Goal: Task Accomplishment & Management: Manage account settings

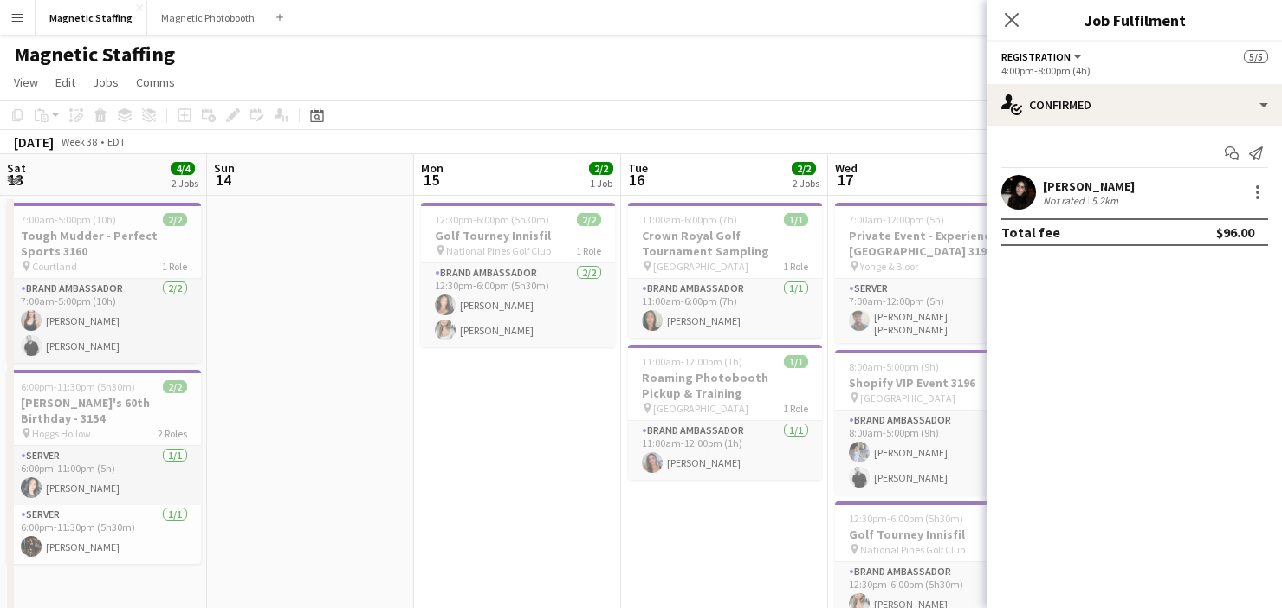
scroll to position [0, 597]
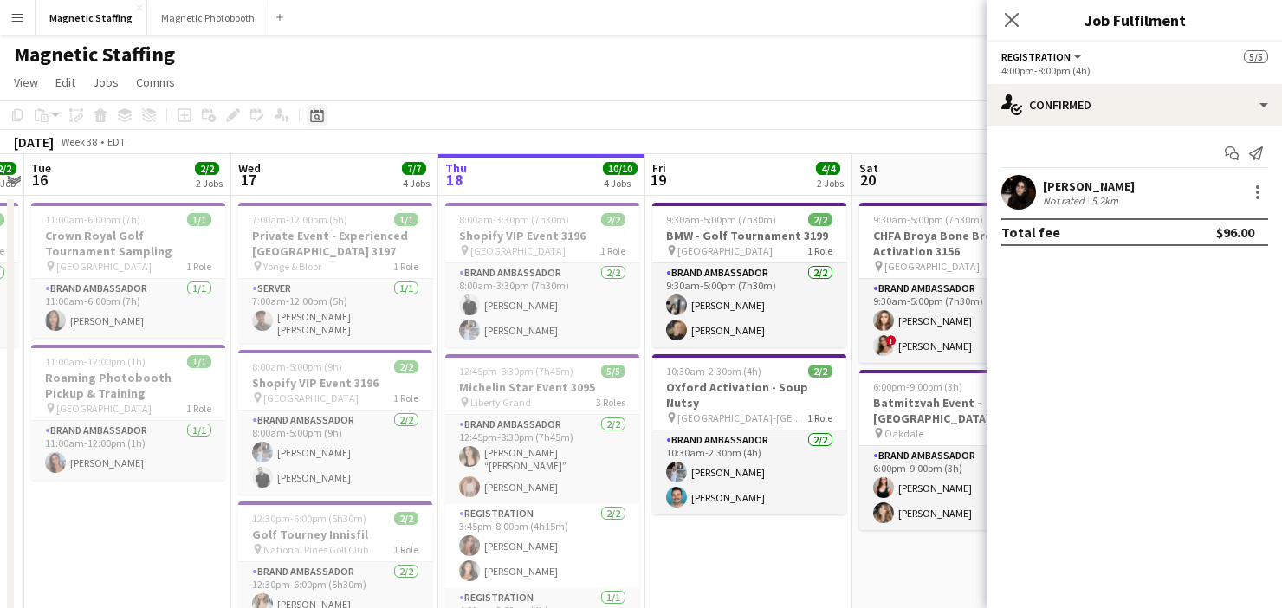
click at [319, 122] on div "Date picker" at bounding box center [317, 115] width 21 height 21
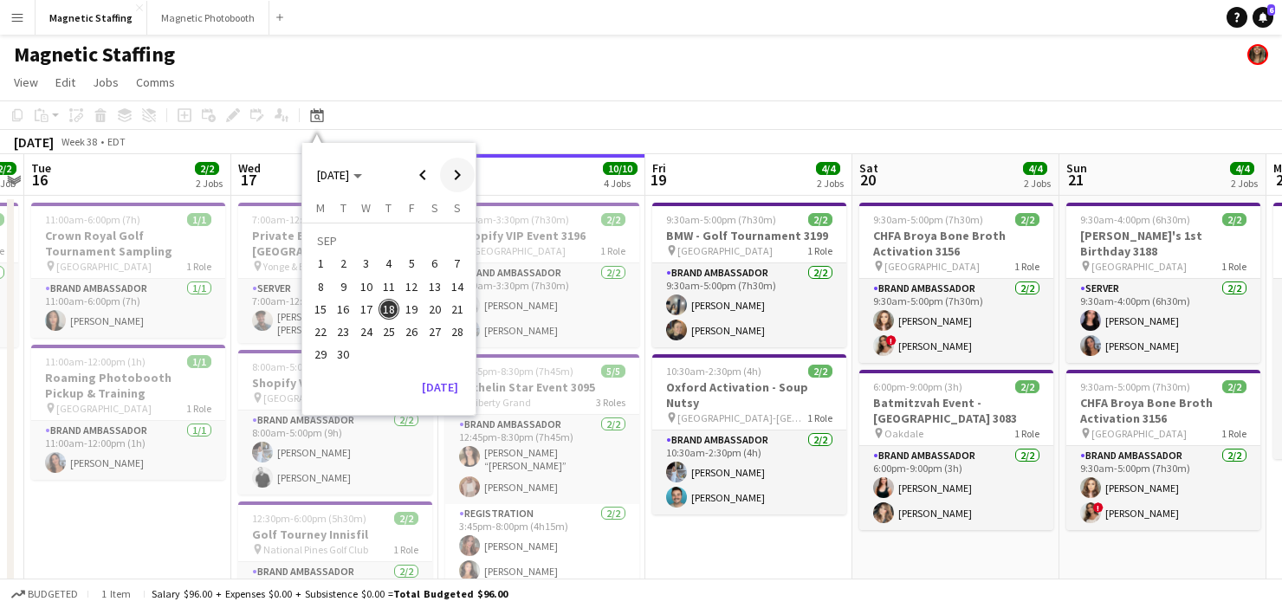
click at [463, 179] on span "Next month" at bounding box center [457, 175] width 35 height 35
click at [430, 267] on span "8" at bounding box center [434, 268] width 21 height 21
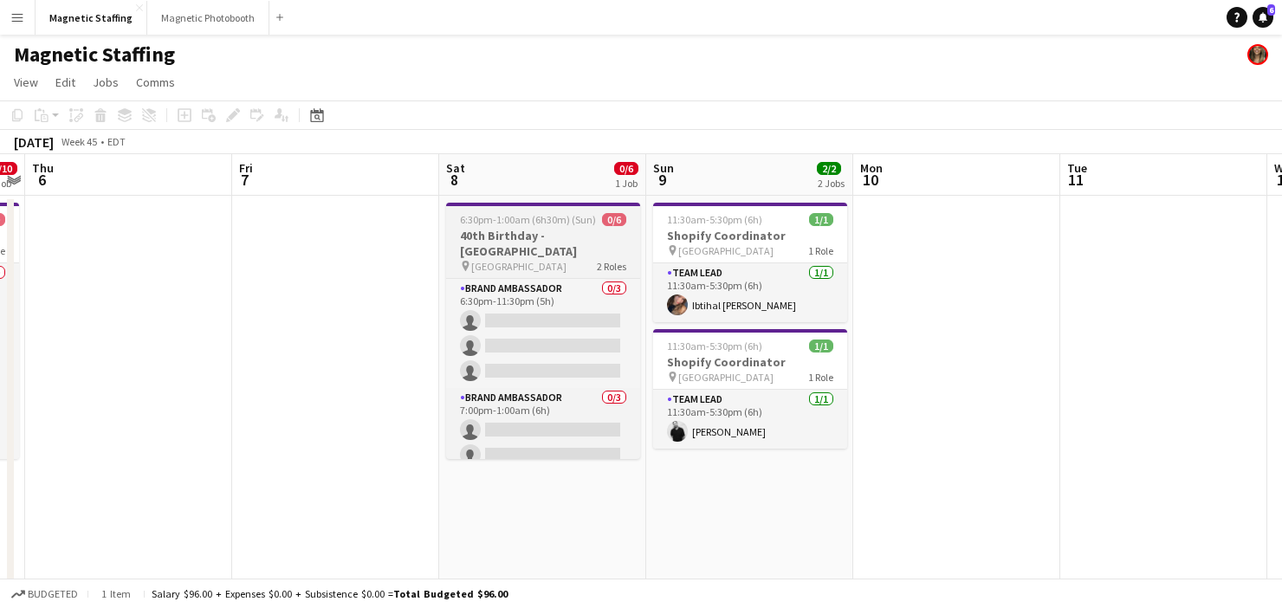
click at [515, 236] on h3 "40th Birthday - [GEOGRAPHIC_DATA]" at bounding box center [543, 243] width 194 height 31
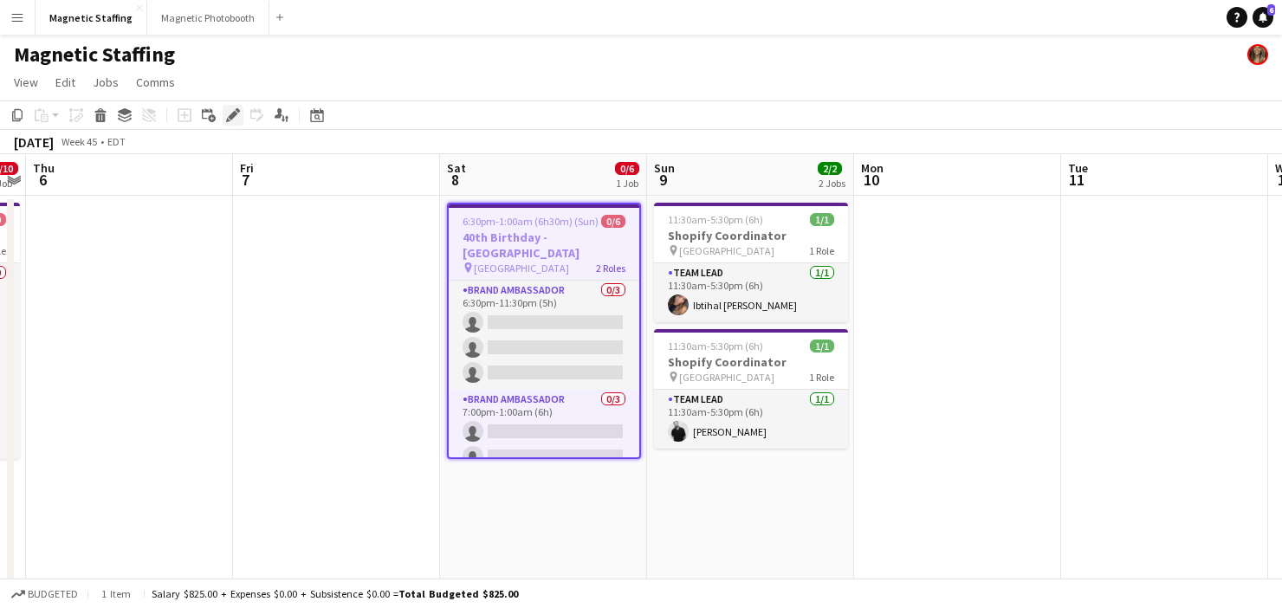
click at [231, 113] on icon at bounding box center [233, 116] width 10 height 10
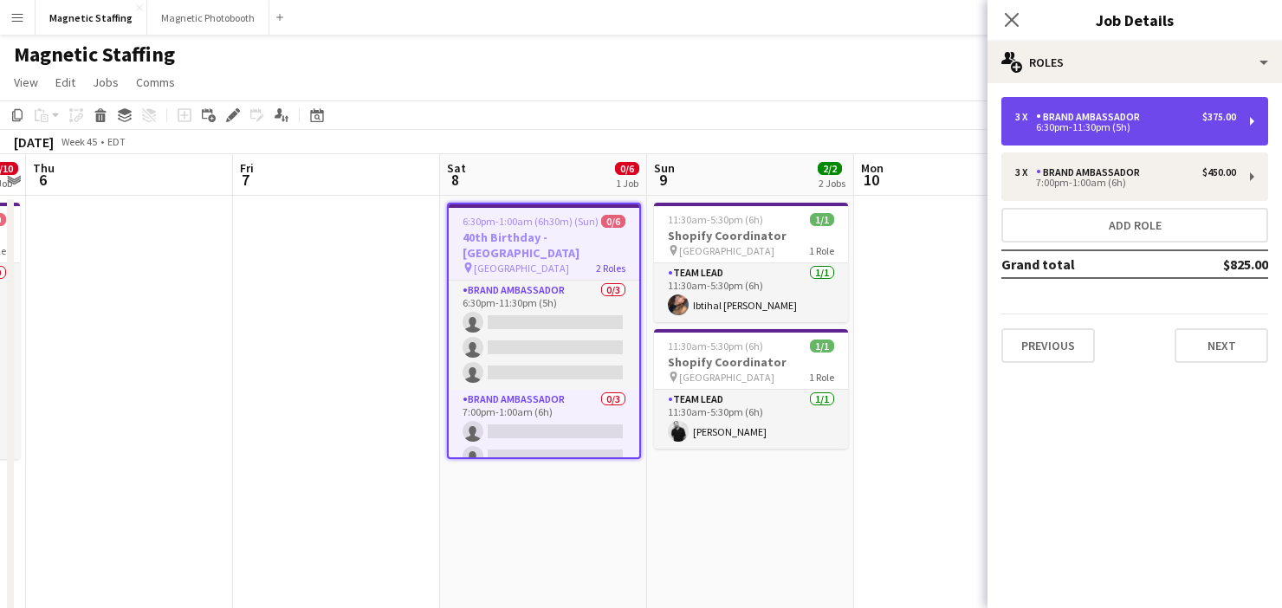
click at [1052, 109] on div "3 x Brand Ambassador $375.00 6:30pm-11:30pm (5h)" at bounding box center [1134, 121] width 267 height 49
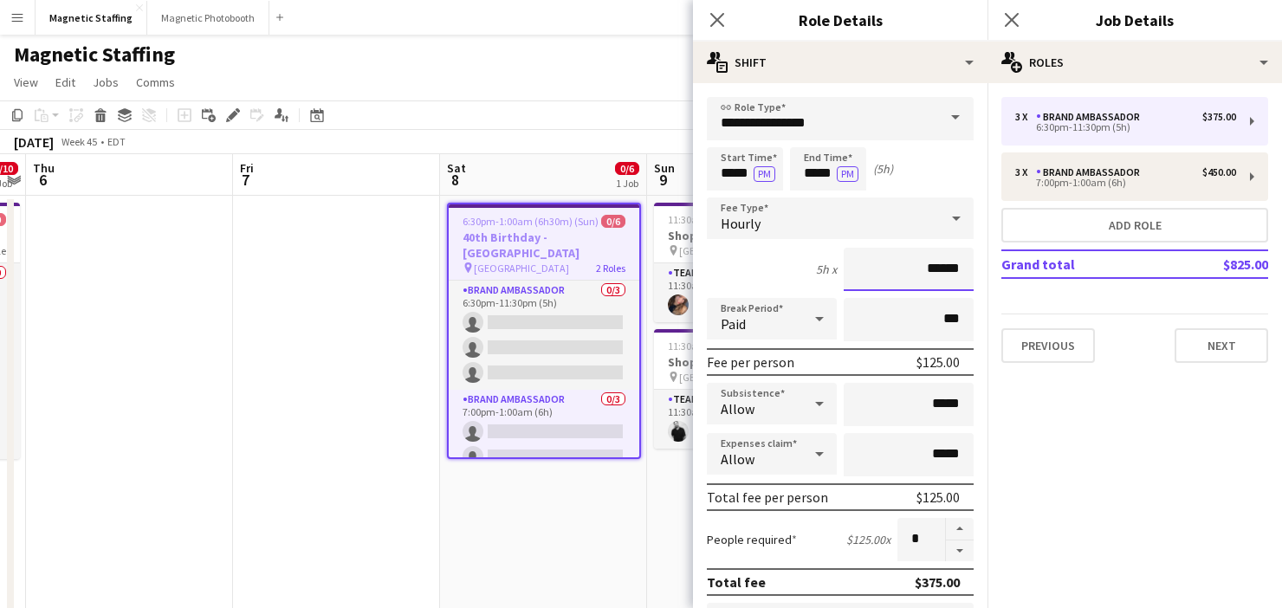
click at [936, 271] on input "******" at bounding box center [909, 269] width 130 height 43
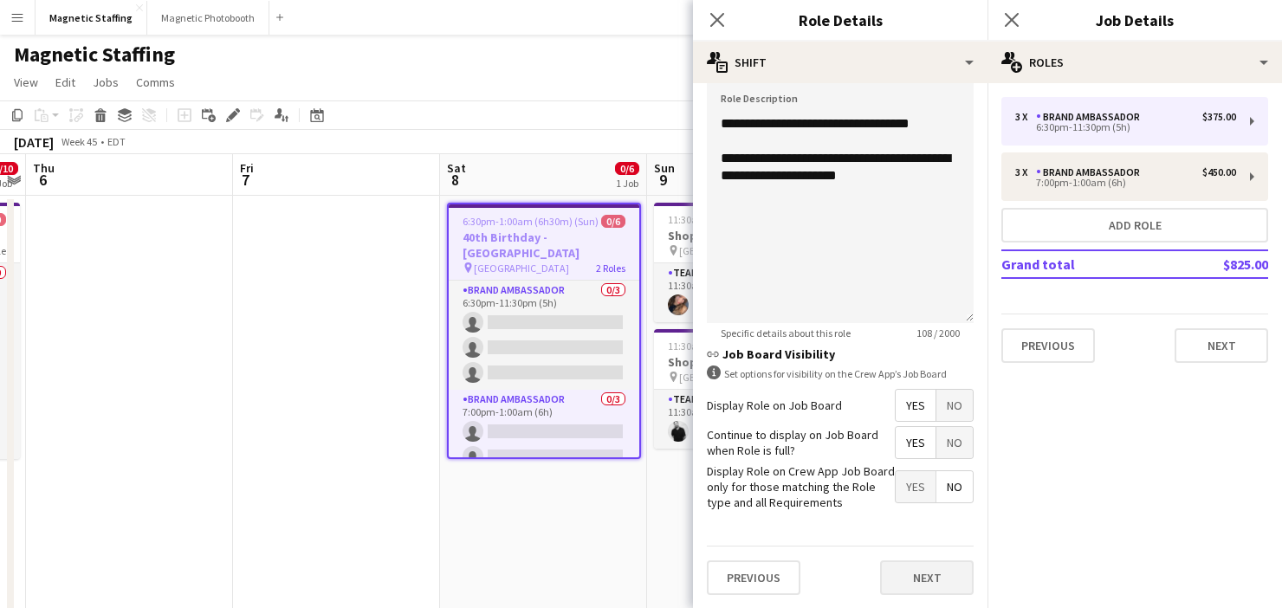
type input "******"
click at [904, 569] on button "Next" at bounding box center [927, 577] width 94 height 35
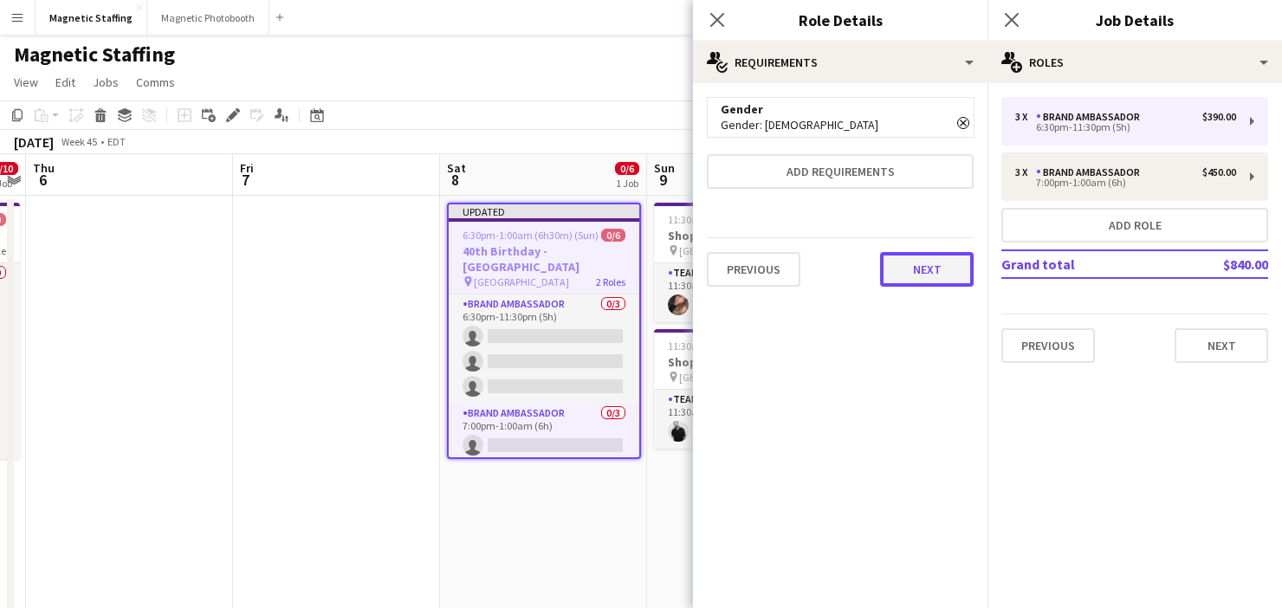
click at [930, 275] on button "Next" at bounding box center [927, 269] width 94 height 35
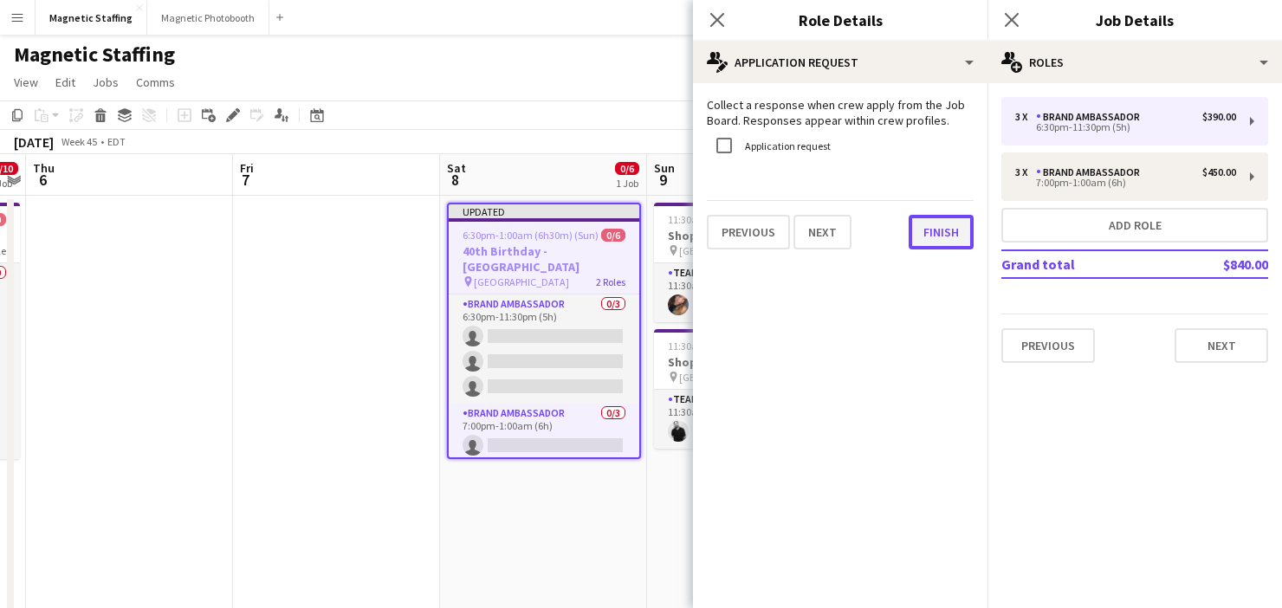
click at [940, 238] on button "Finish" at bounding box center [941, 232] width 65 height 35
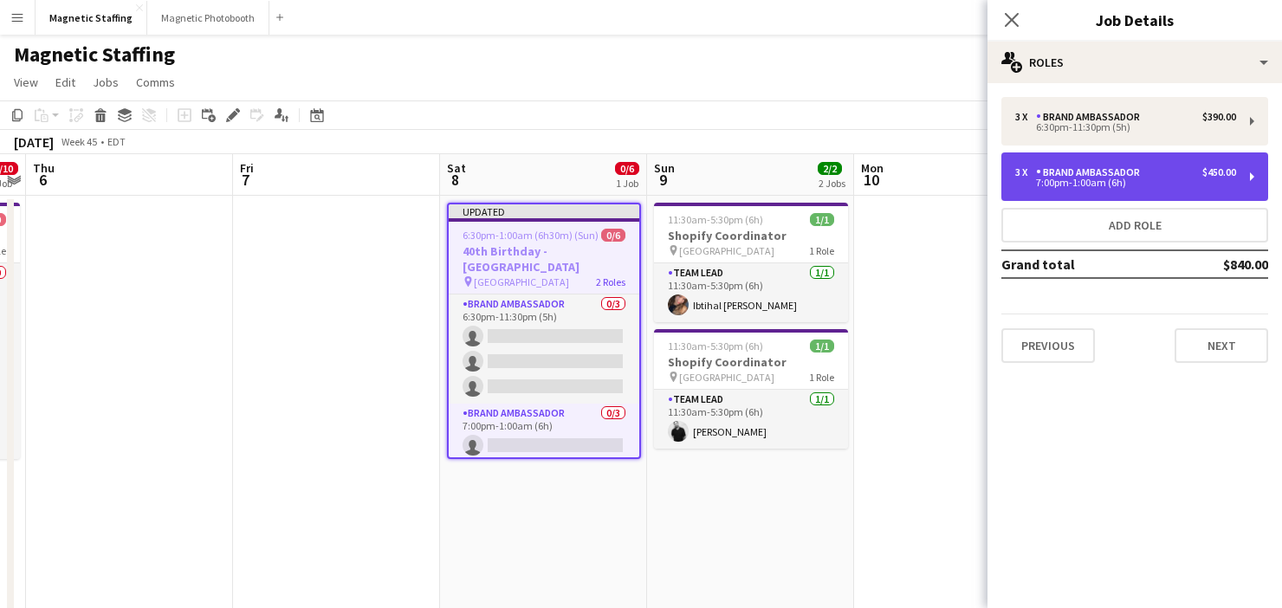
click at [1034, 175] on div "3 x" at bounding box center [1025, 172] width 21 height 12
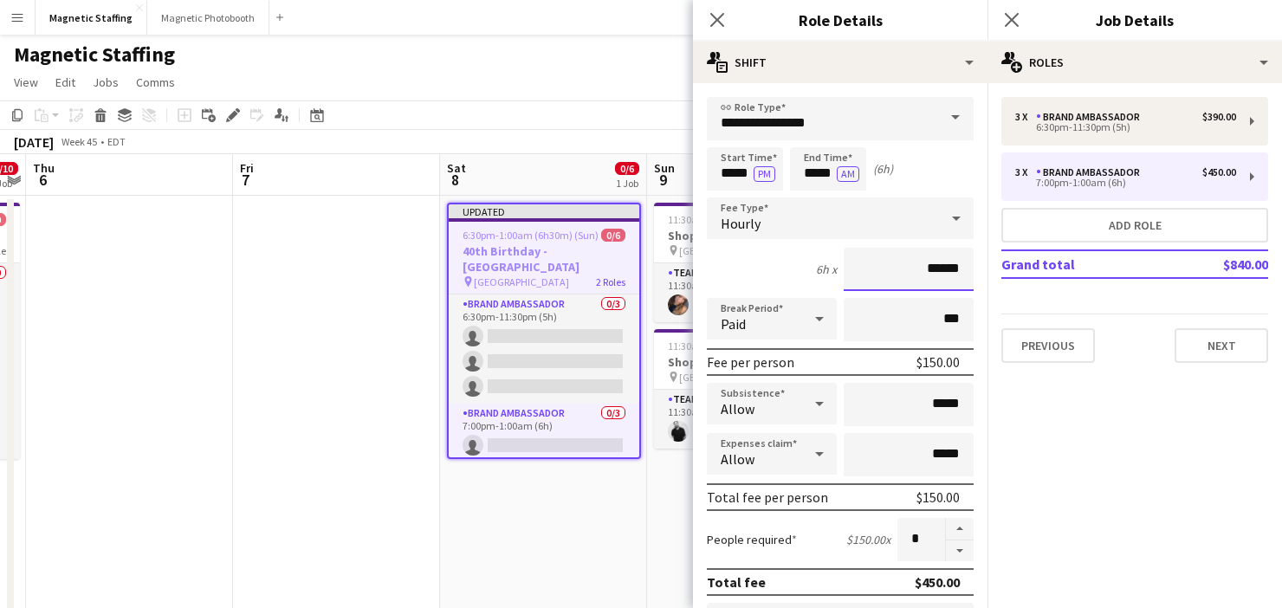
click at [939, 270] on input "******" at bounding box center [909, 269] width 130 height 43
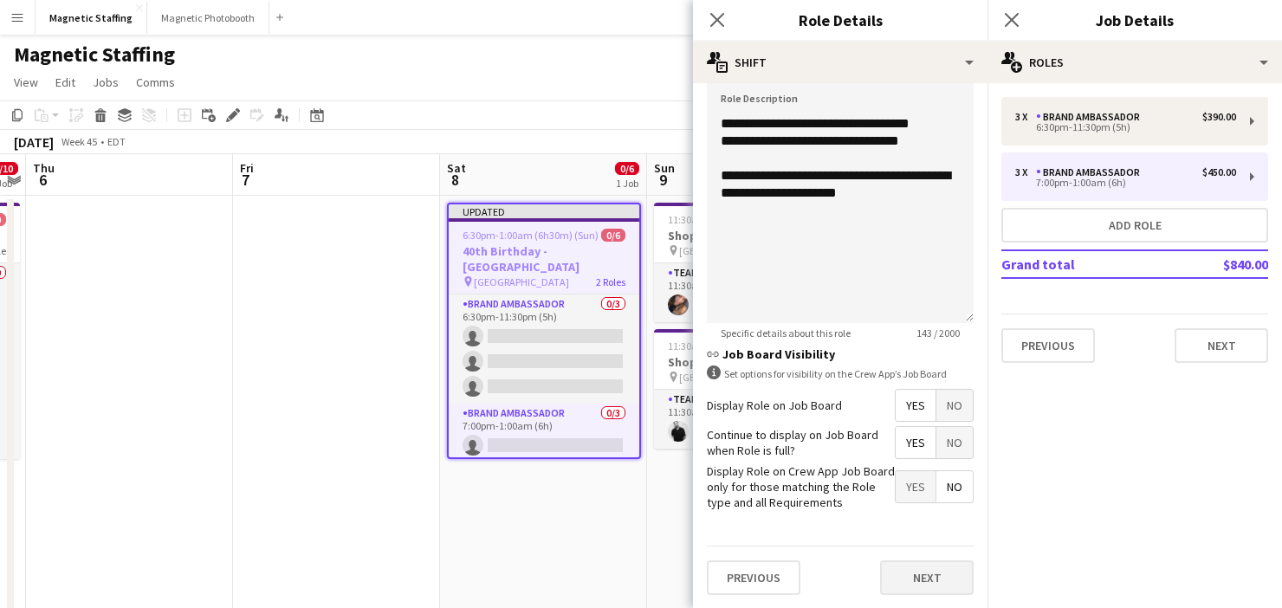
type input "******"
click at [923, 580] on button "Next" at bounding box center [927, 577] width 94 height 35
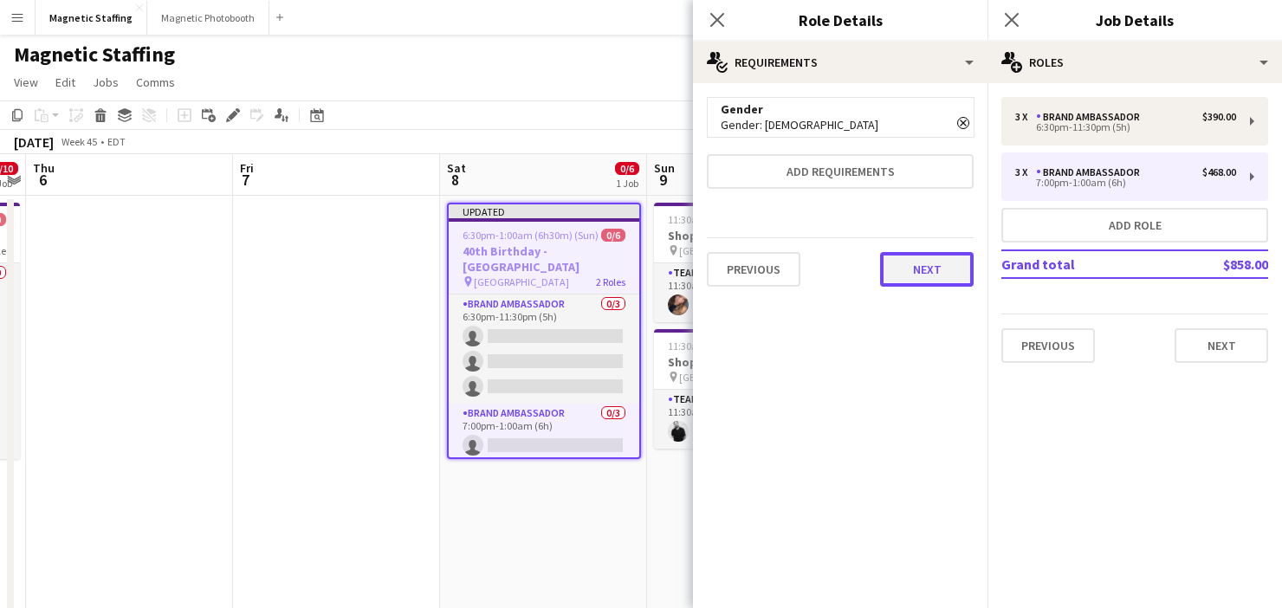
click at [934, 271] on button "Next" at bounding box center [927, 269] width 94 height 35
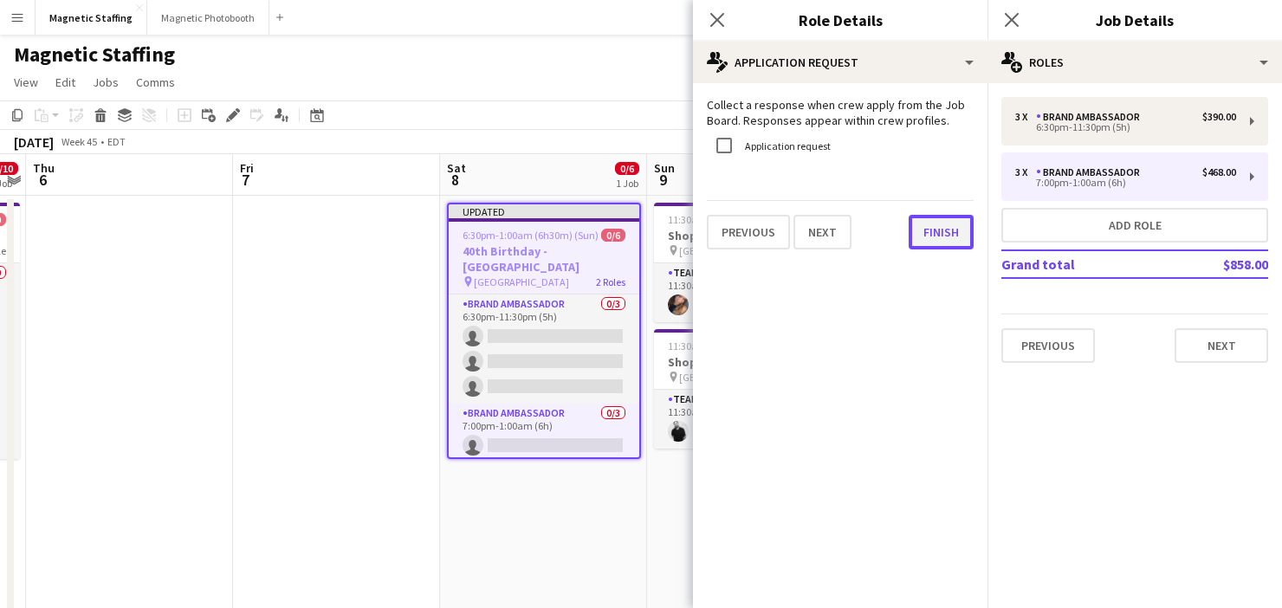
click at [937, 237] on button "Finish" at bounding box center [941, 232] width 65 height 35
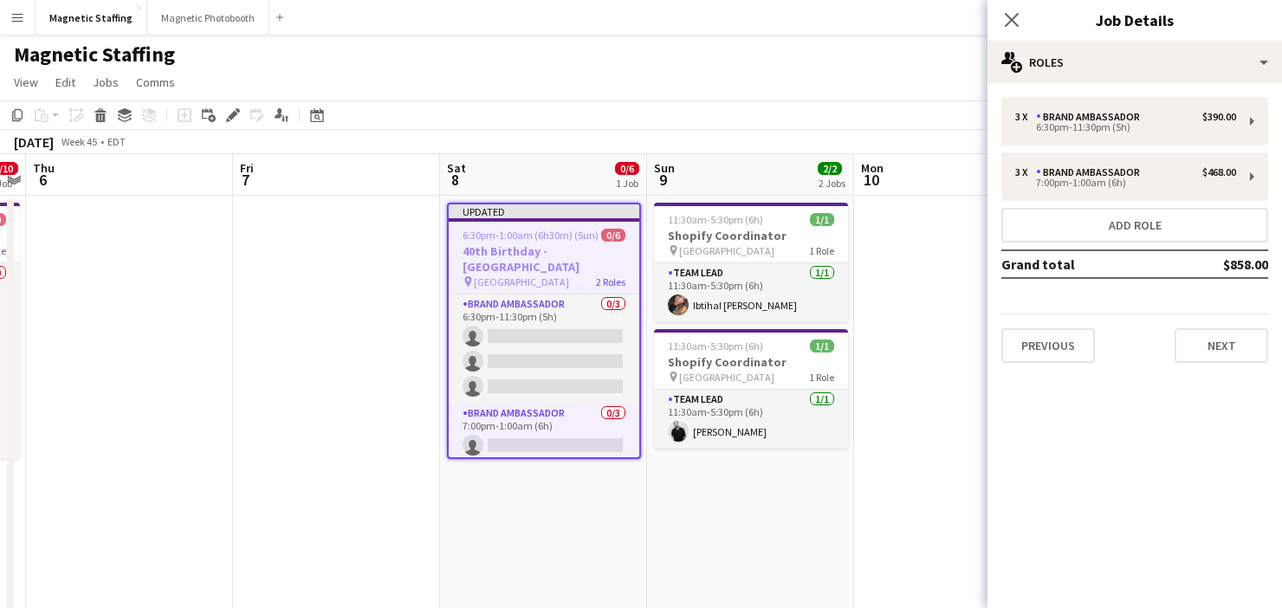
click at [295, 492] on app-date-cell at bounding box center [336, 592] width 207 height 793
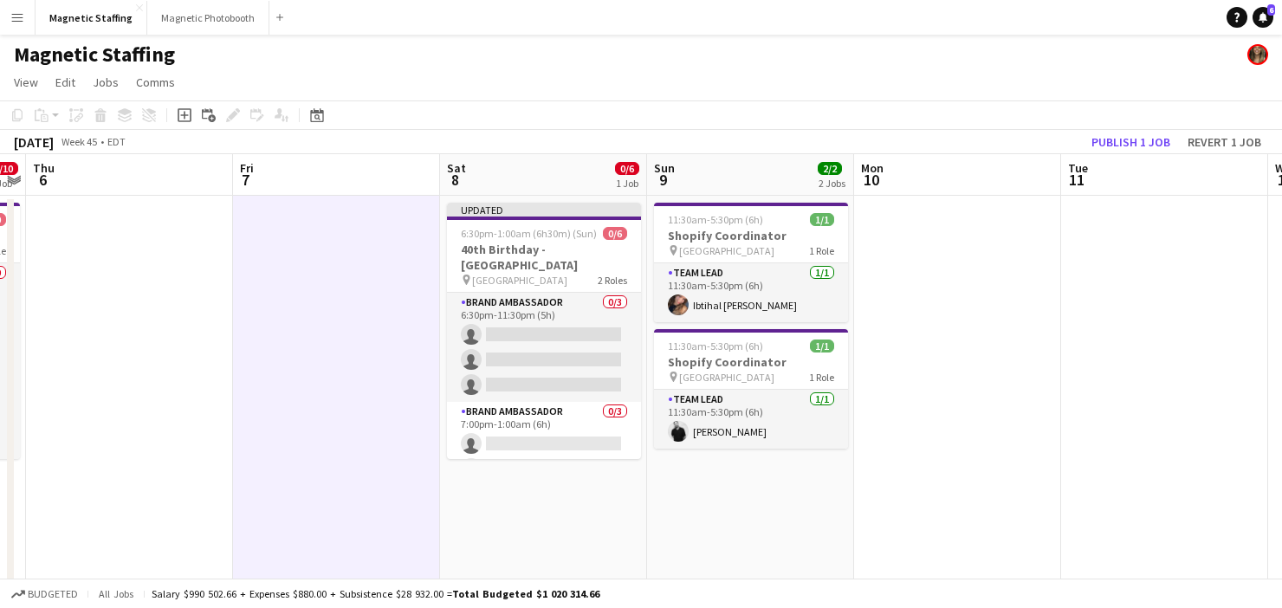
click at [1124, 126] on app-toolbar "Copy Paste Paste Command V Paste with crew Command Shift V Paste linked Job [GE…" at bounding box center [641, 114] width 1282 height 29
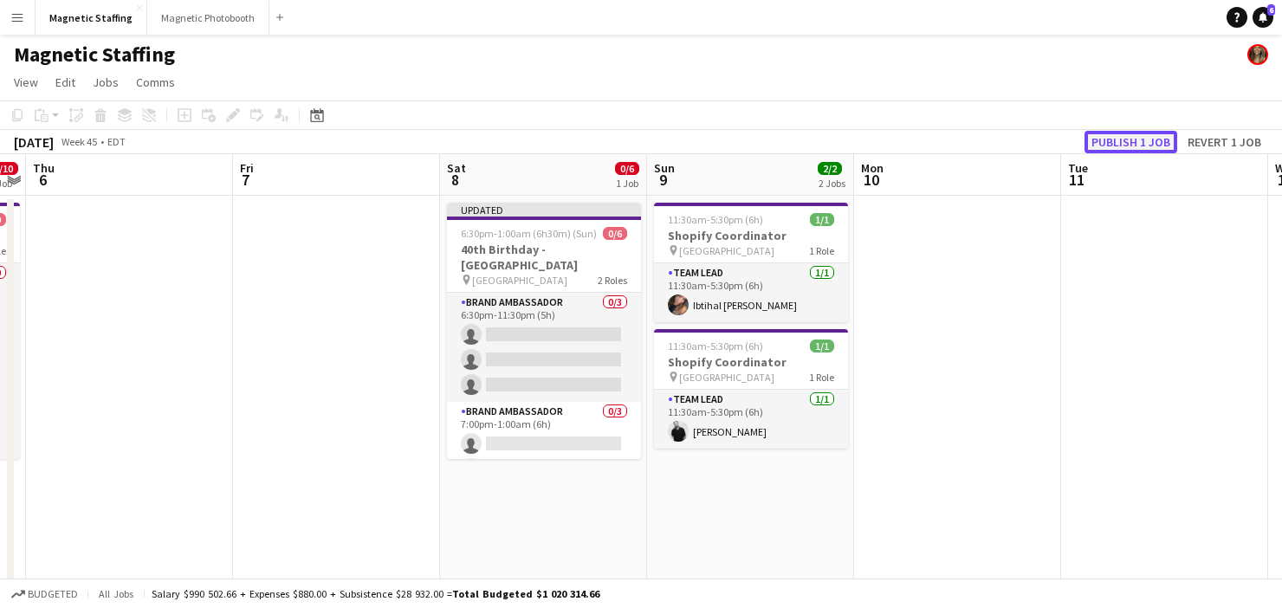
click at [1114, 141] on button "Publish 1 job" at bounding box center [1131, 142] width 93 height 23
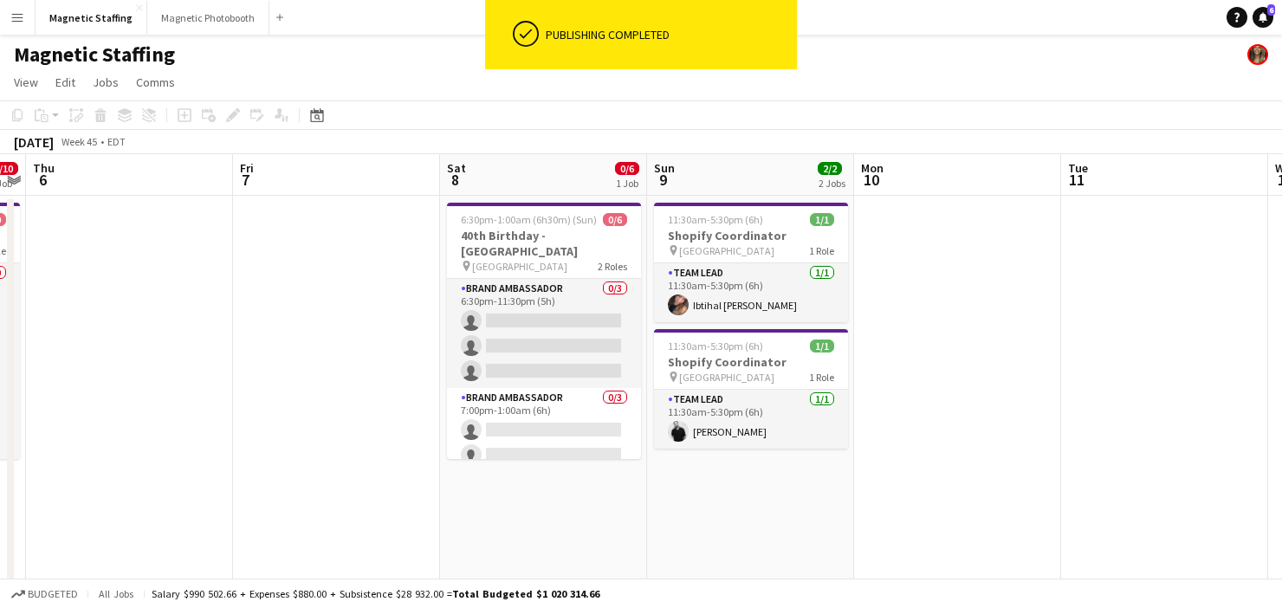
click at [546, 308] on app-card-role "Brand Ambassador 0/3 6:30pm-11:30pm (5h) single-neutral-actions single-neutral-…" at bounding box center [544, 333] width 194 height 109
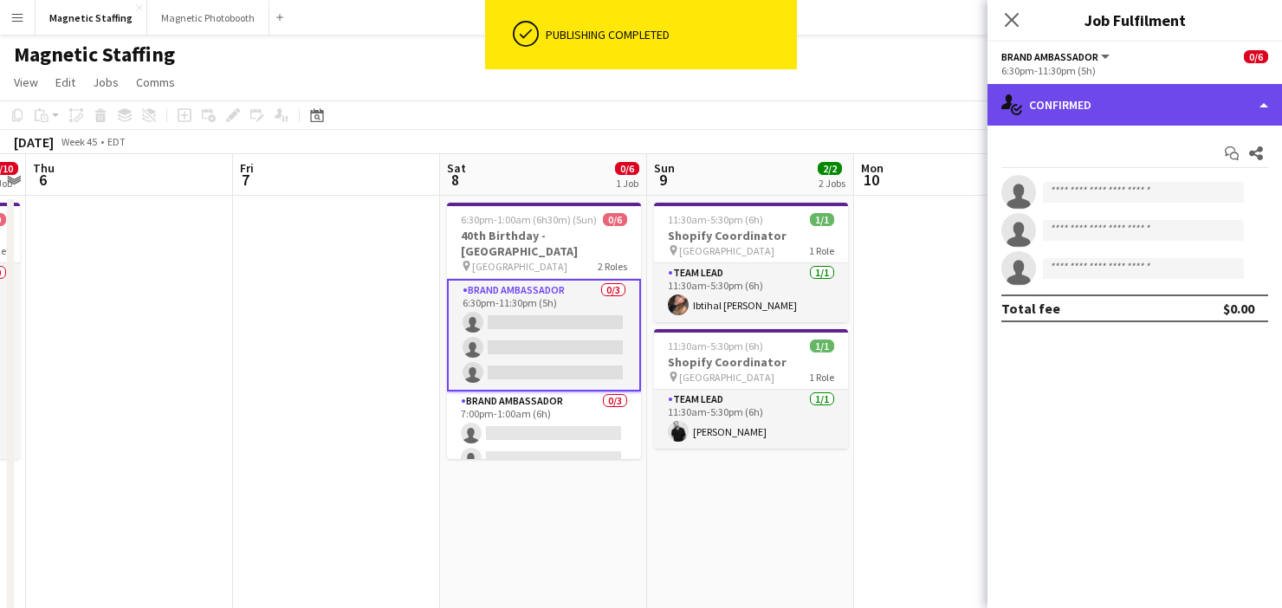
click at [1150, 115] on div "single-neutral-actions-check-2 Confirmed" at bounding box center [1135, 105] width 295 height 42
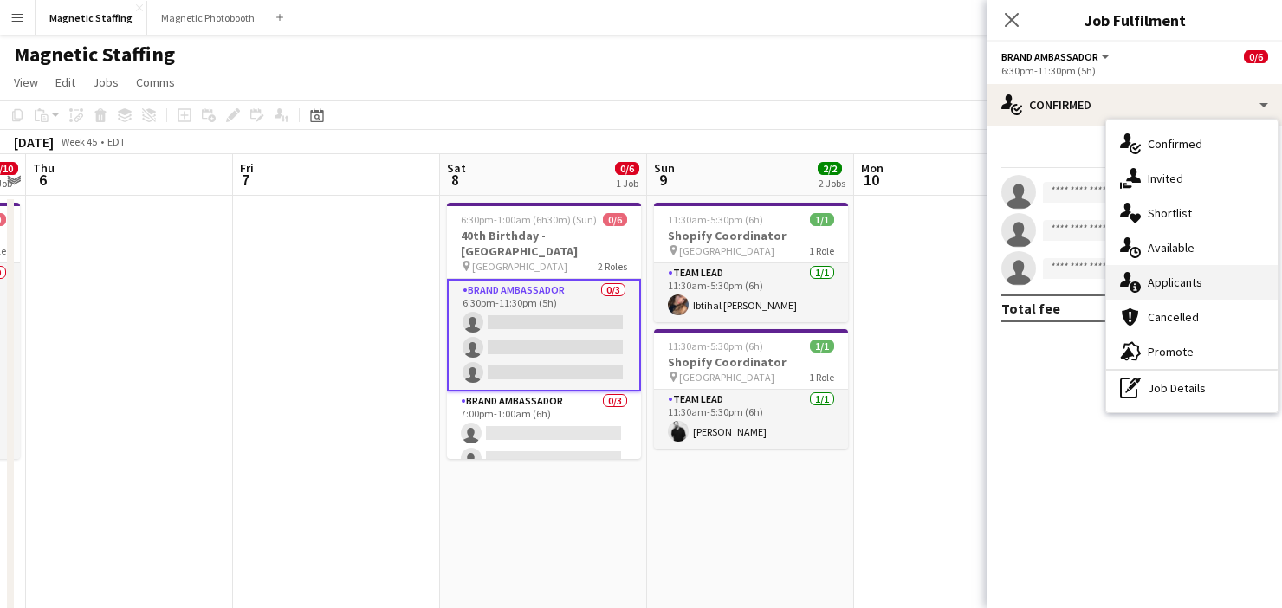
click at [1147, 277] on div "single-neutral-actions-information Applicants" at bounding box center [1192, 282] width 172 height 35
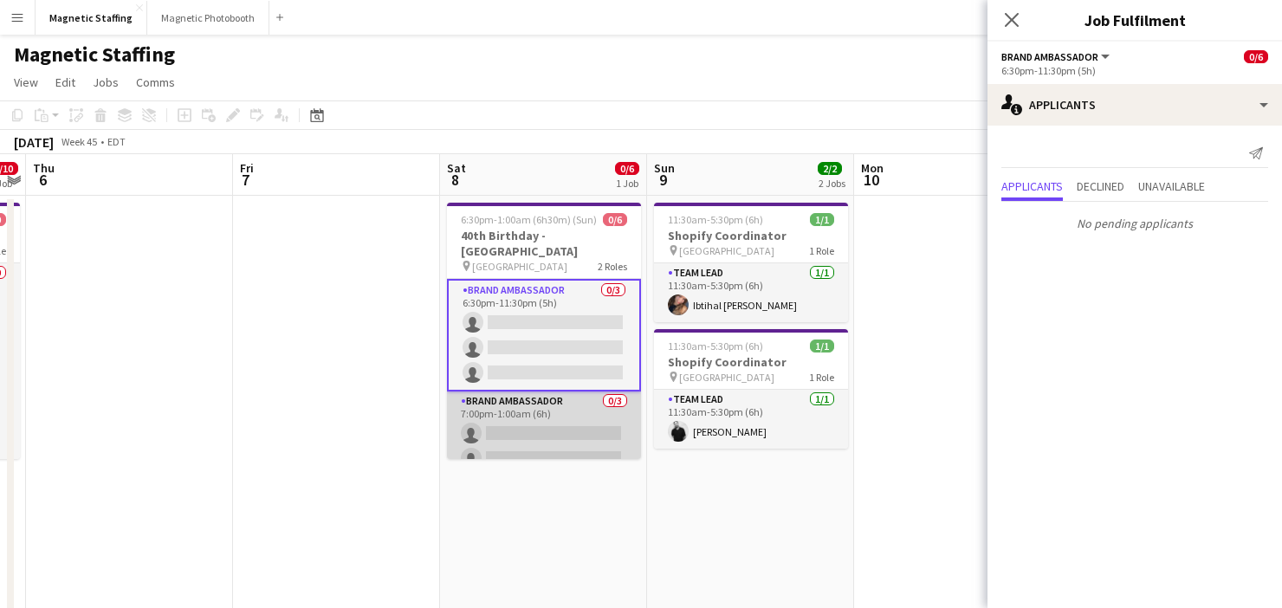
click at [584, 411] on app-card-role "Brand Ambassador 0/3 7:00pm-1:00am (6h) single-neutral-actions single-neutral-a…" at bounding box center [544, 446] width 194 height 109
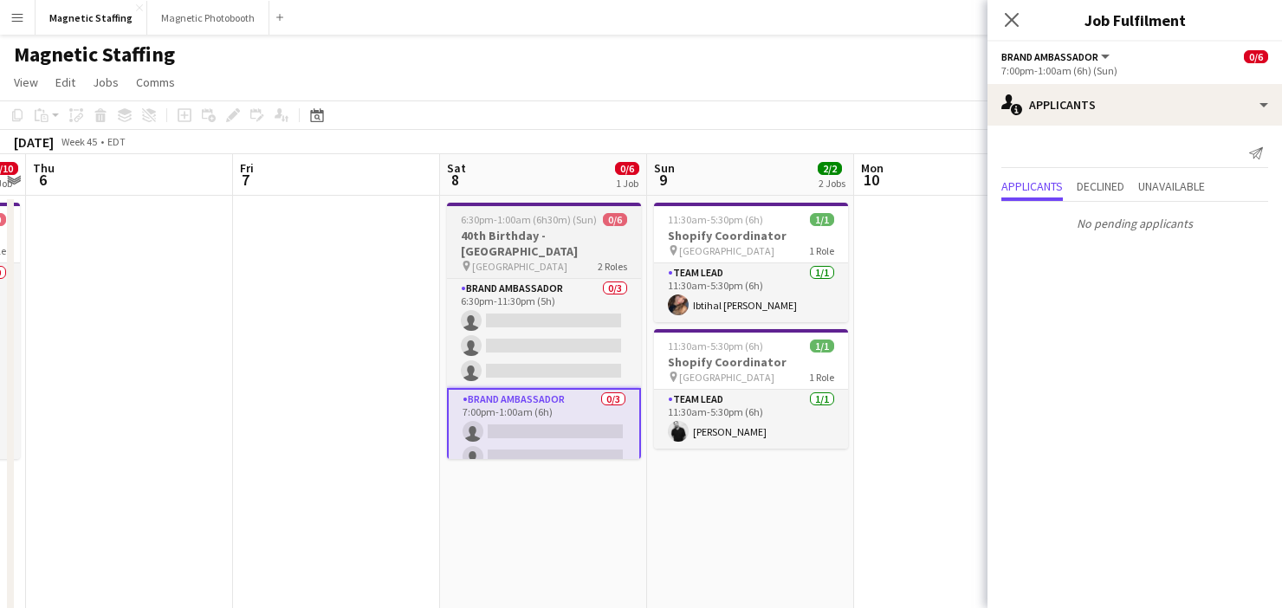
click at [499, 250] on h3 "40th Birthday - [GEOGRAPHIC_DATA]" at bounding box center [544, 243] width 194 height 31
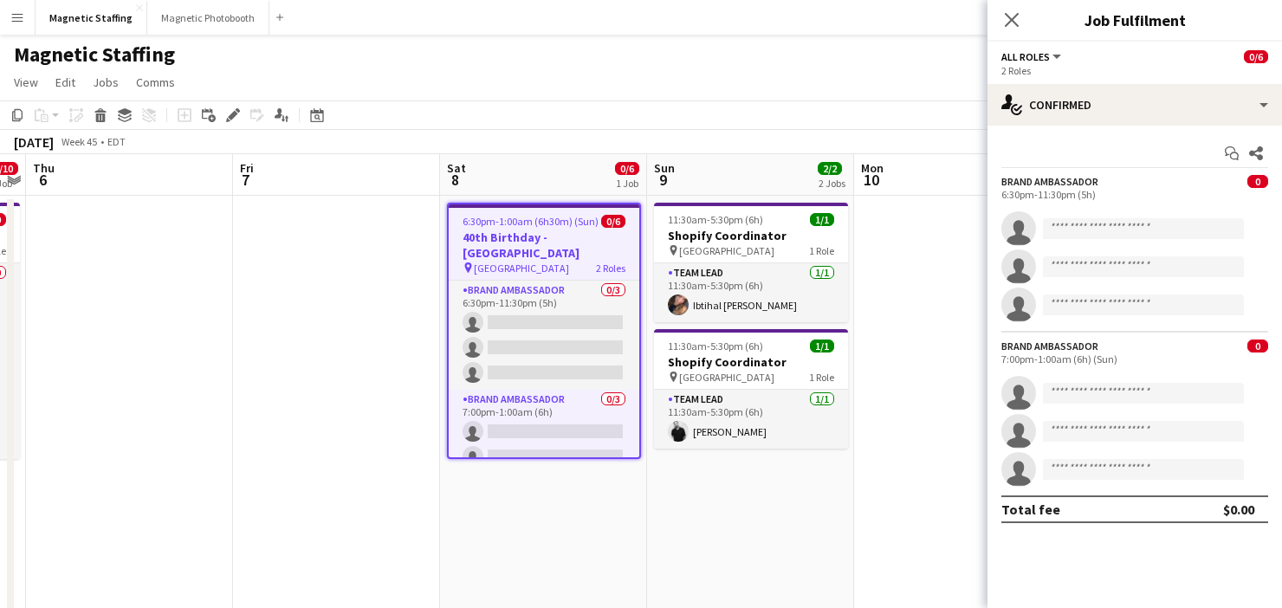
click at [334, 482] on app-date-cell at bounding box center [336, 592] width 207 height 793
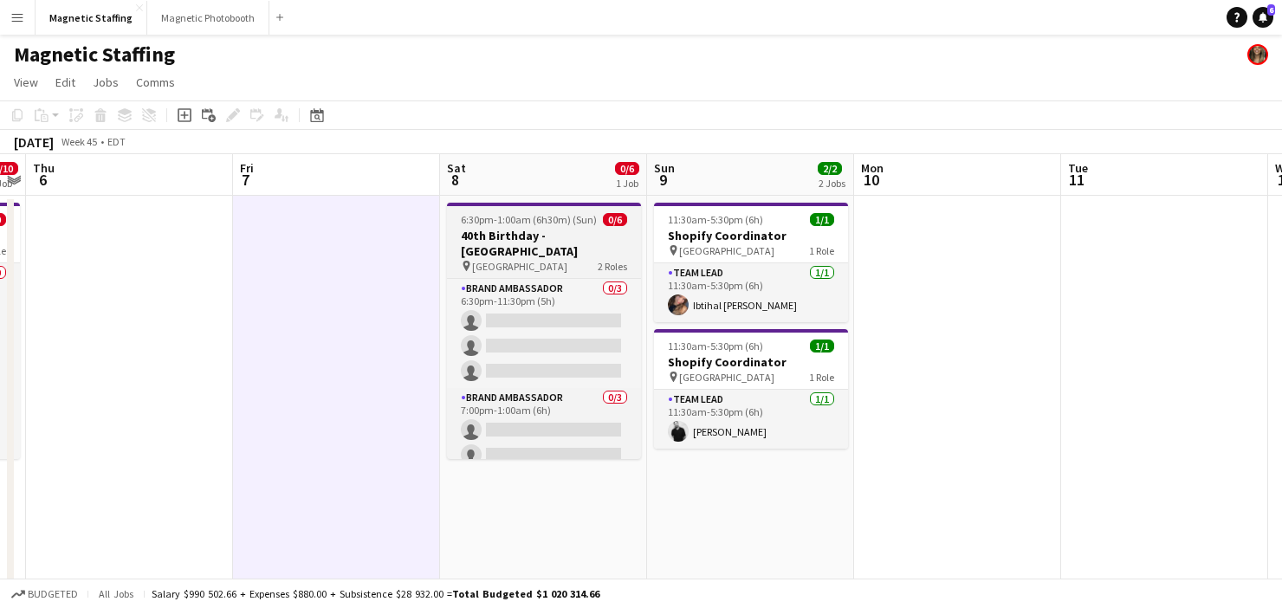
click at [607, 236] on h3 "40th Birthday - [GEOGRAPHIC_DATA]" at bounding box center [544, 243] width 194 height 31
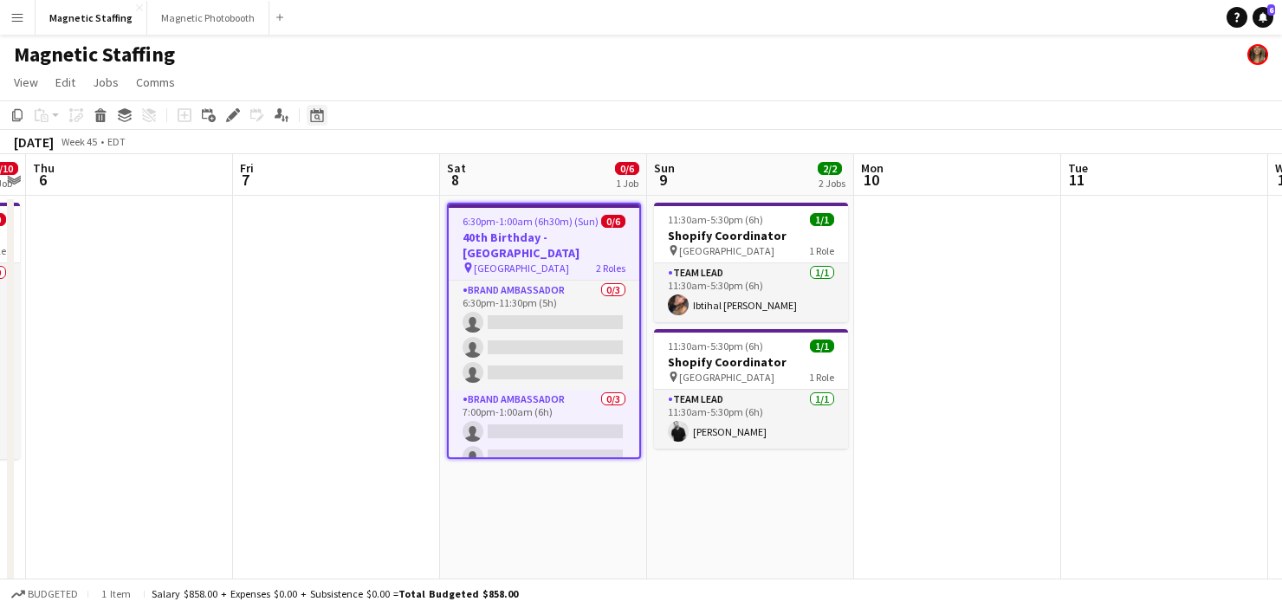
click at [320, 119] on icon "Date picker" at bounding box center [317, 115] width 14 height 14
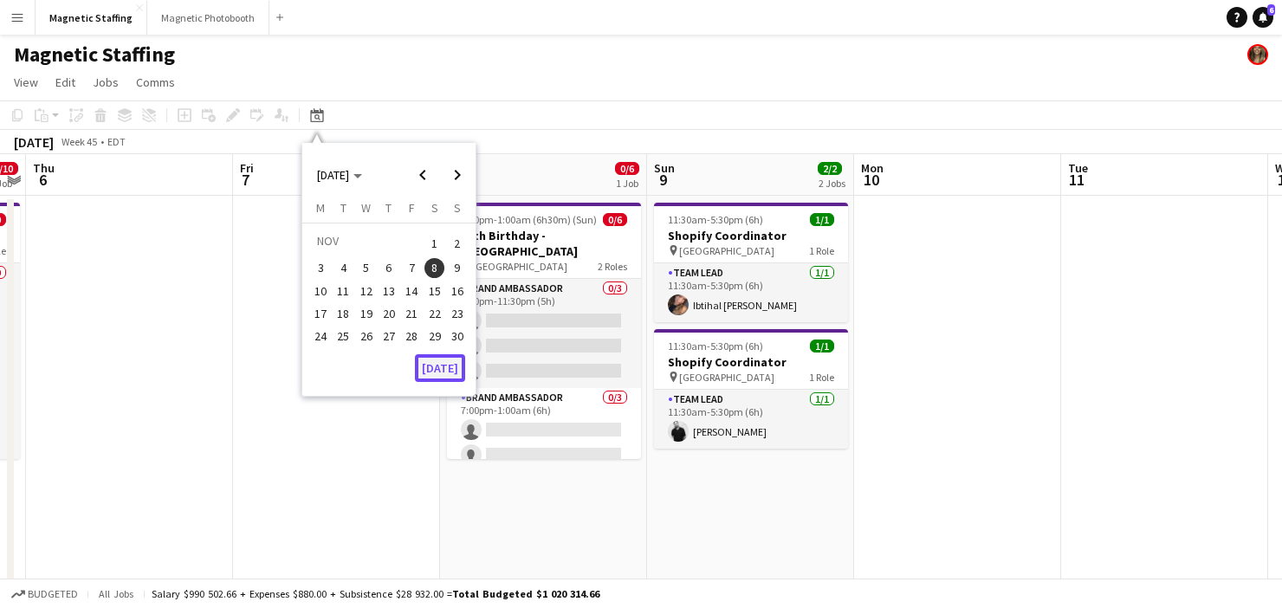
click at [443, 365] on button "[DATE]" at bounding box center [440, 368] width 50 height 28
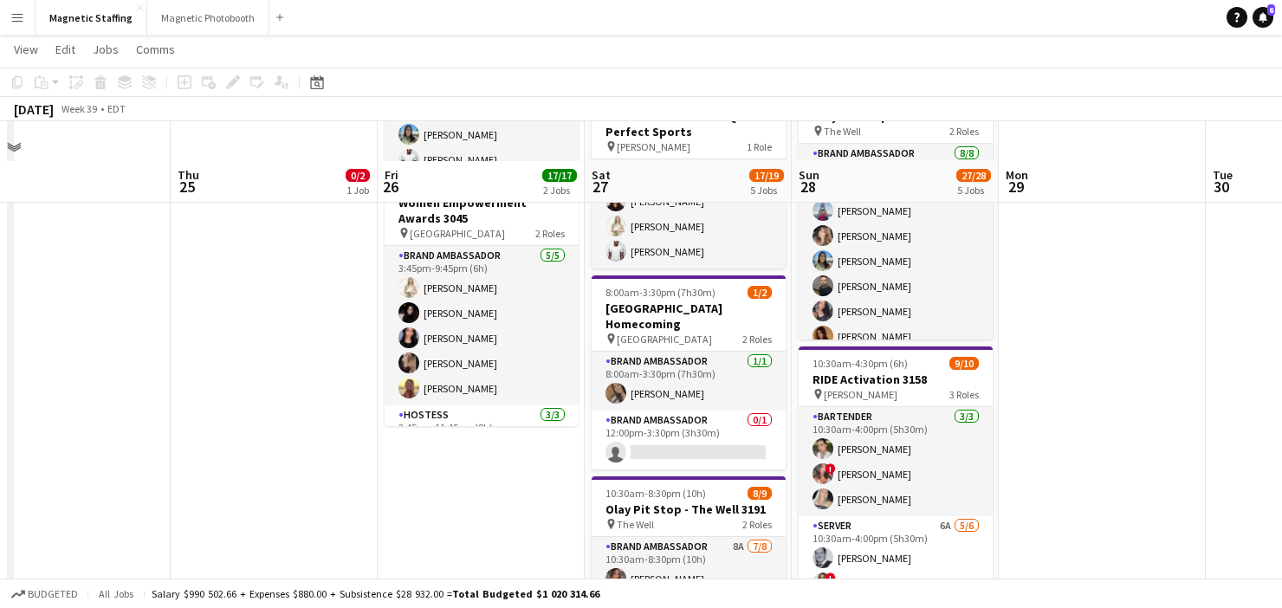
scroll to position [334, 0]
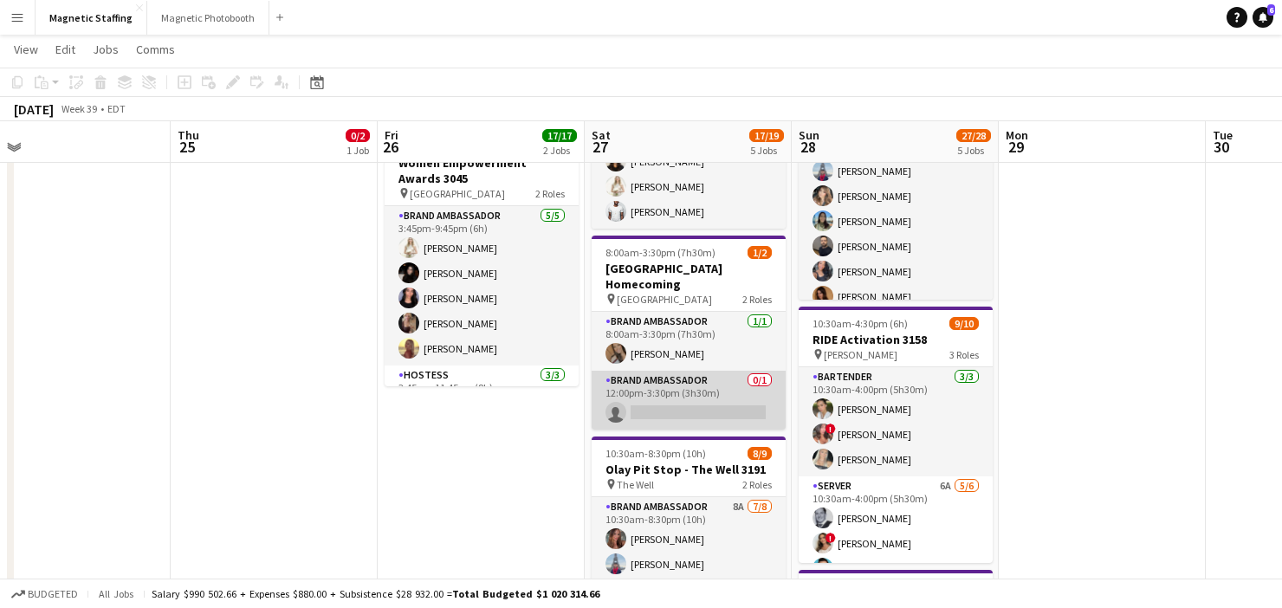
click at [657, 395] on app-card-role "Brand Ambassador 0/1 12:00pm-3:30pm (3h30m) single-neutral-actions" at bounding box center [689, 400] width 194 height 59
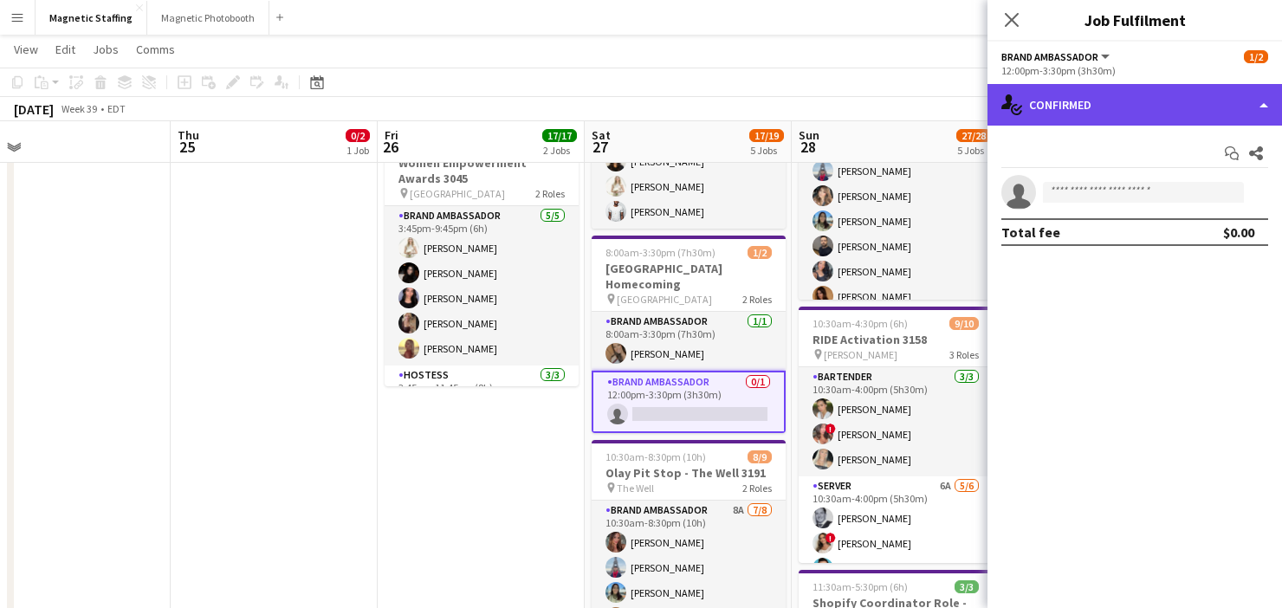
click at [1057, 115] on div "single-neutral-actions-check-2 Confirmed" at bounding box center [1135, 105] width 295 height 42
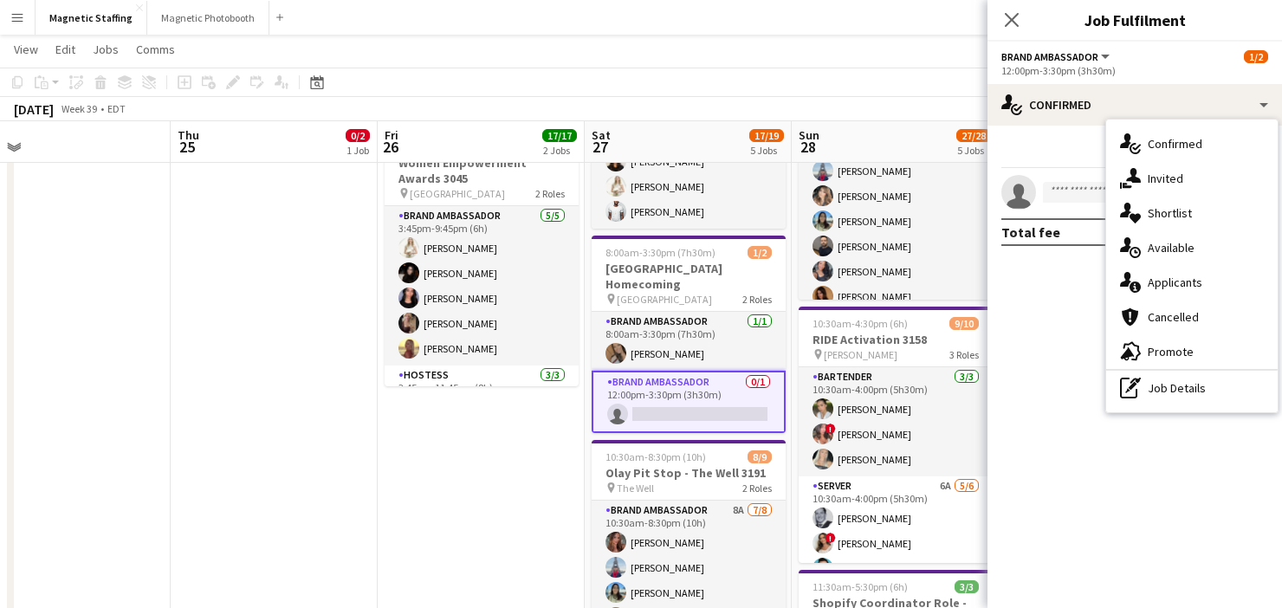
click at [1158, 277] on span "Applicants" at bounding box center [1175, 283] width 55 height 16
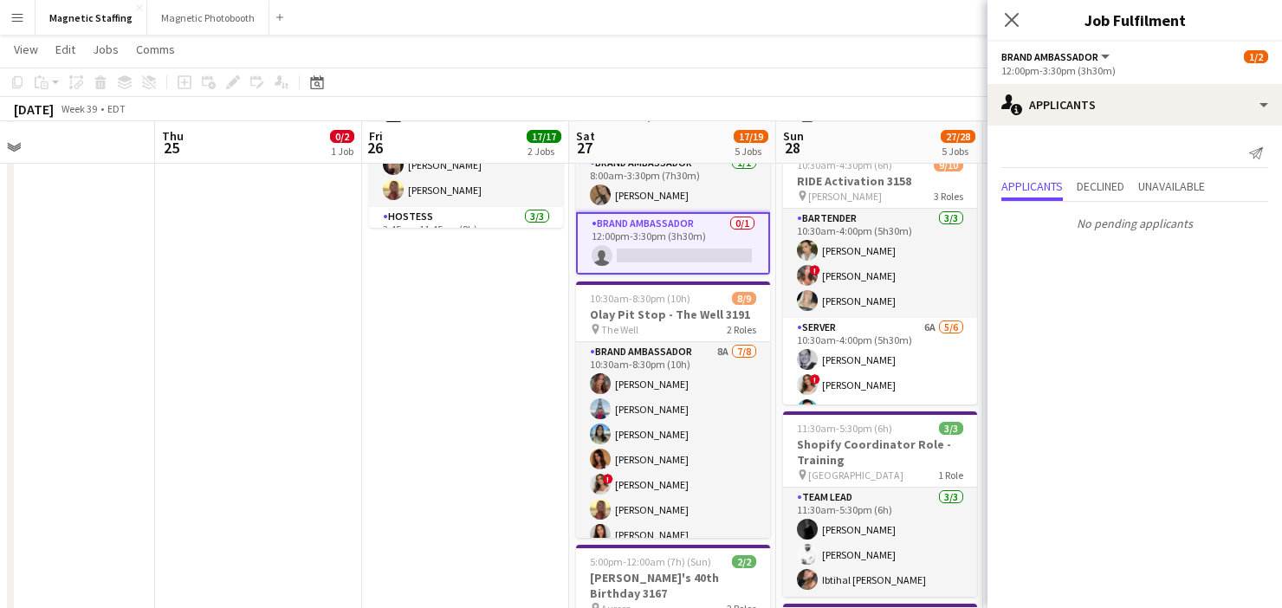
scroll to position [494, 0]
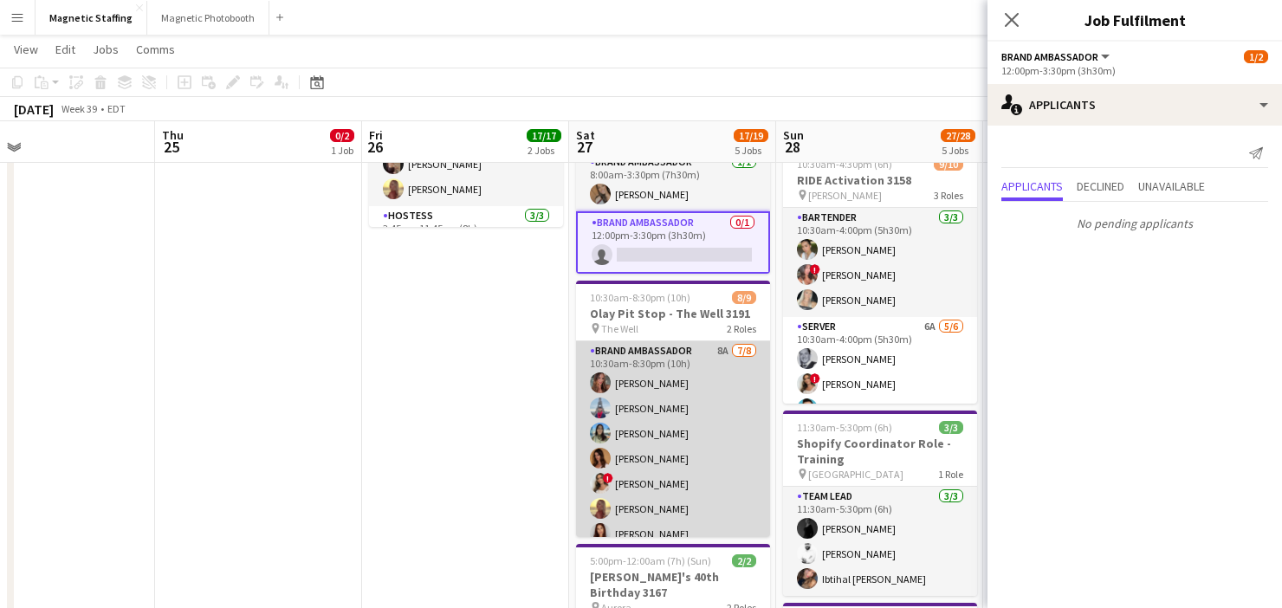
click at [644, 449] on app-card-role "Brand Ambassador 8A [DATE] 10:30am-8:30pm (10h) [PERSON_NAME] [PERSON_NAME] [PE…" at bounding box center [673, 458] width 194 height 235
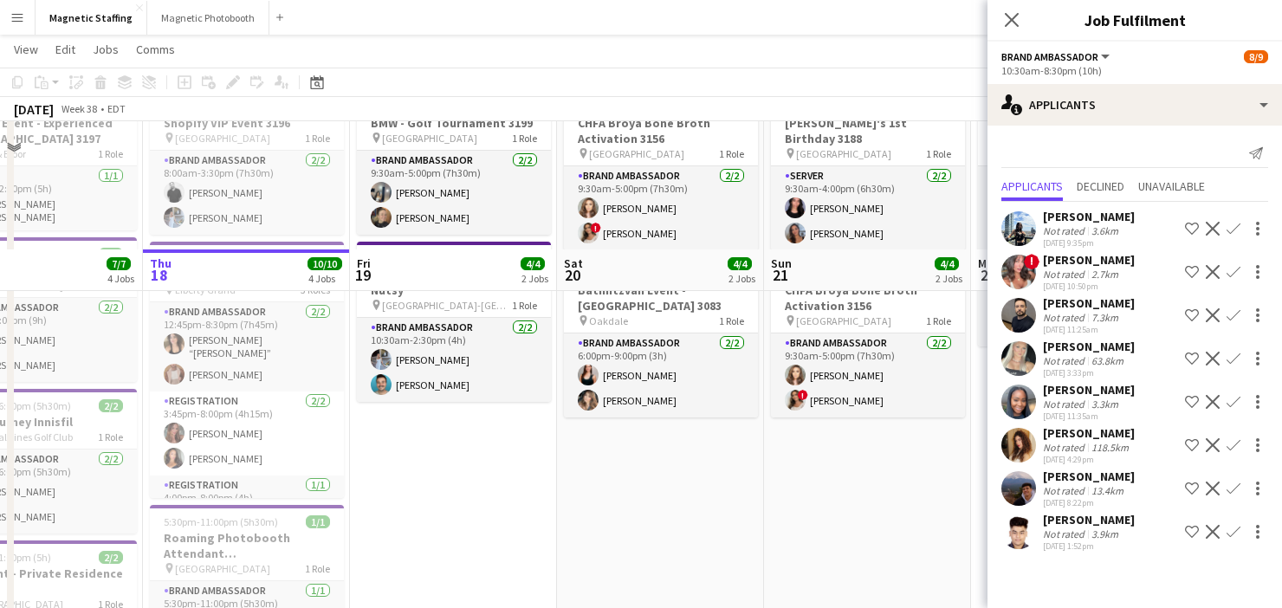
scroll to position [0, 0]
